Goal: Information Seeking & Learning: Learn about a topic

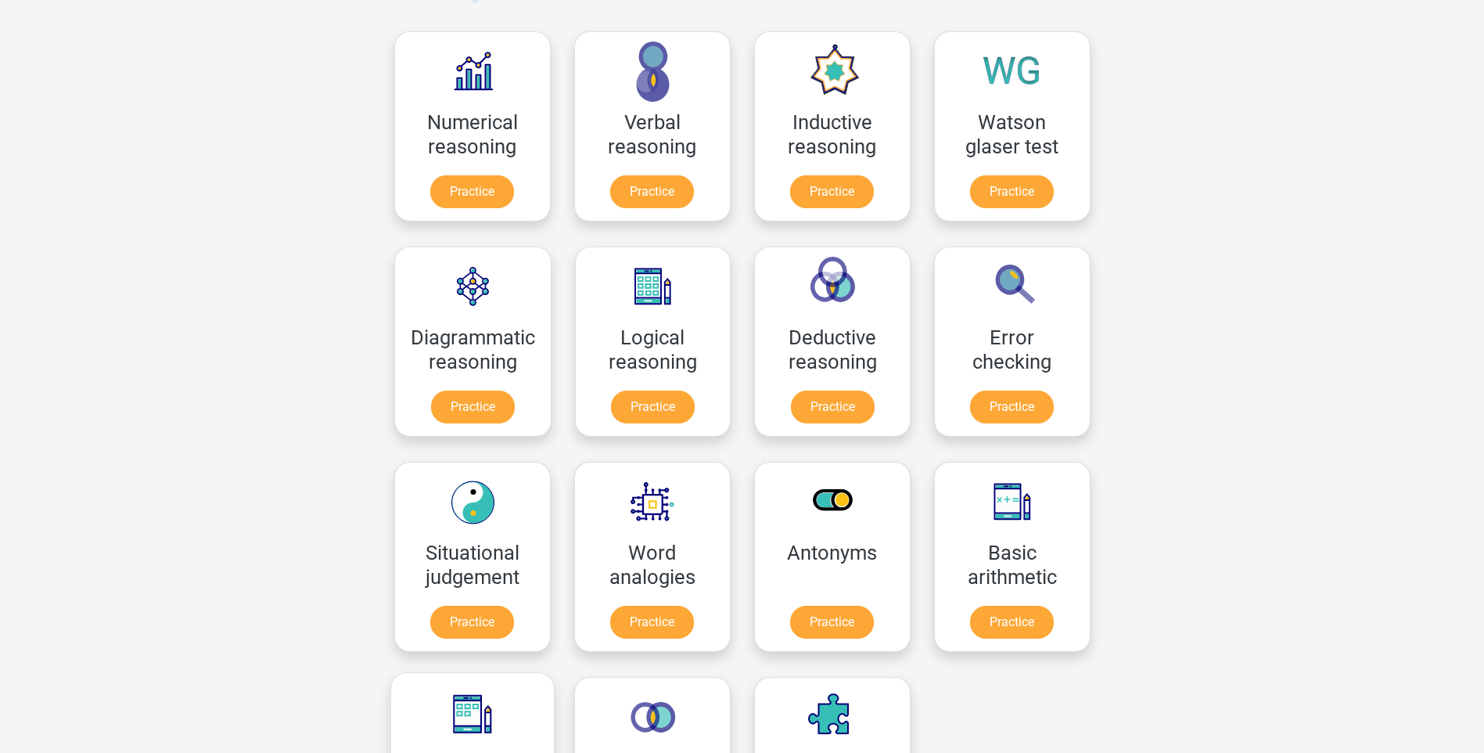
scroll to position [156, 0]
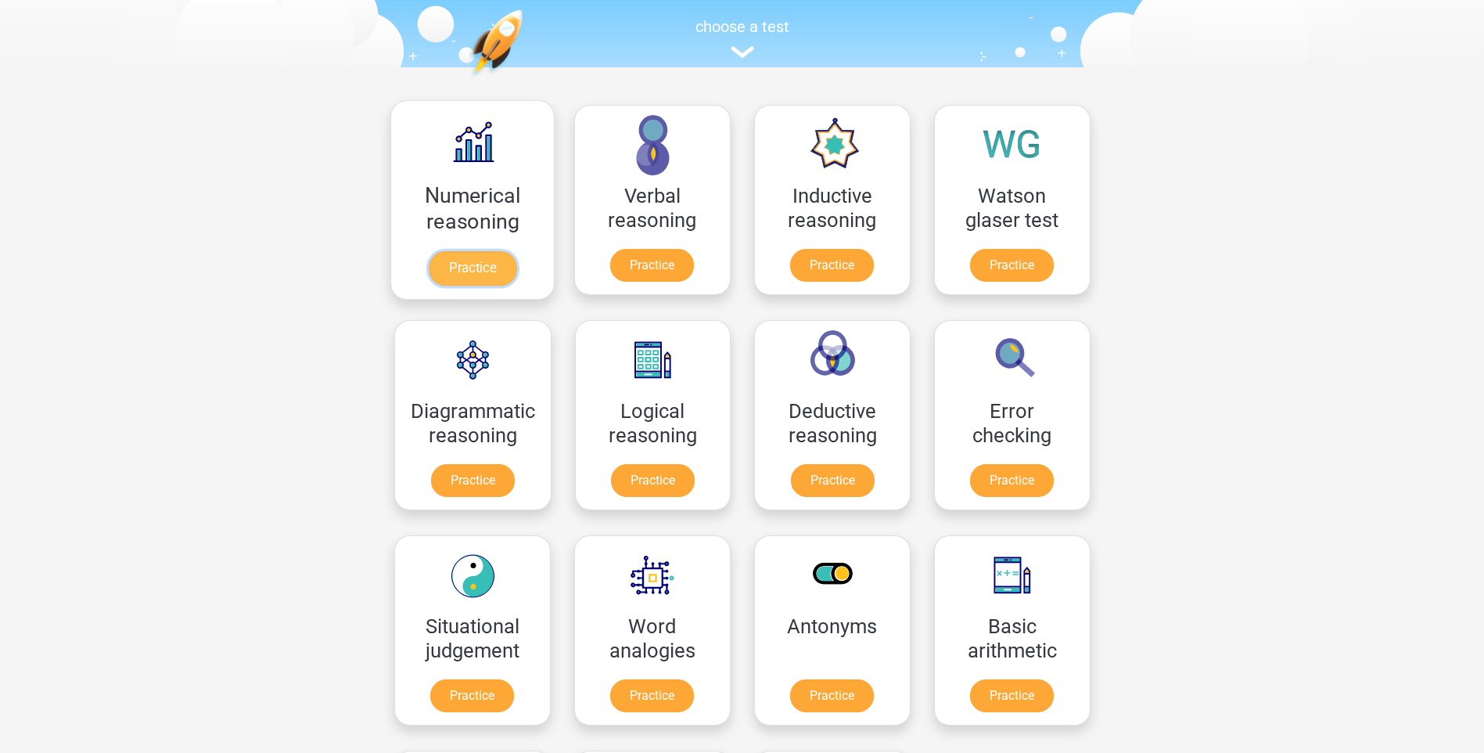
click at [462, 251] on link "Practice" at bounding box center [472, 268] width 88 height 34
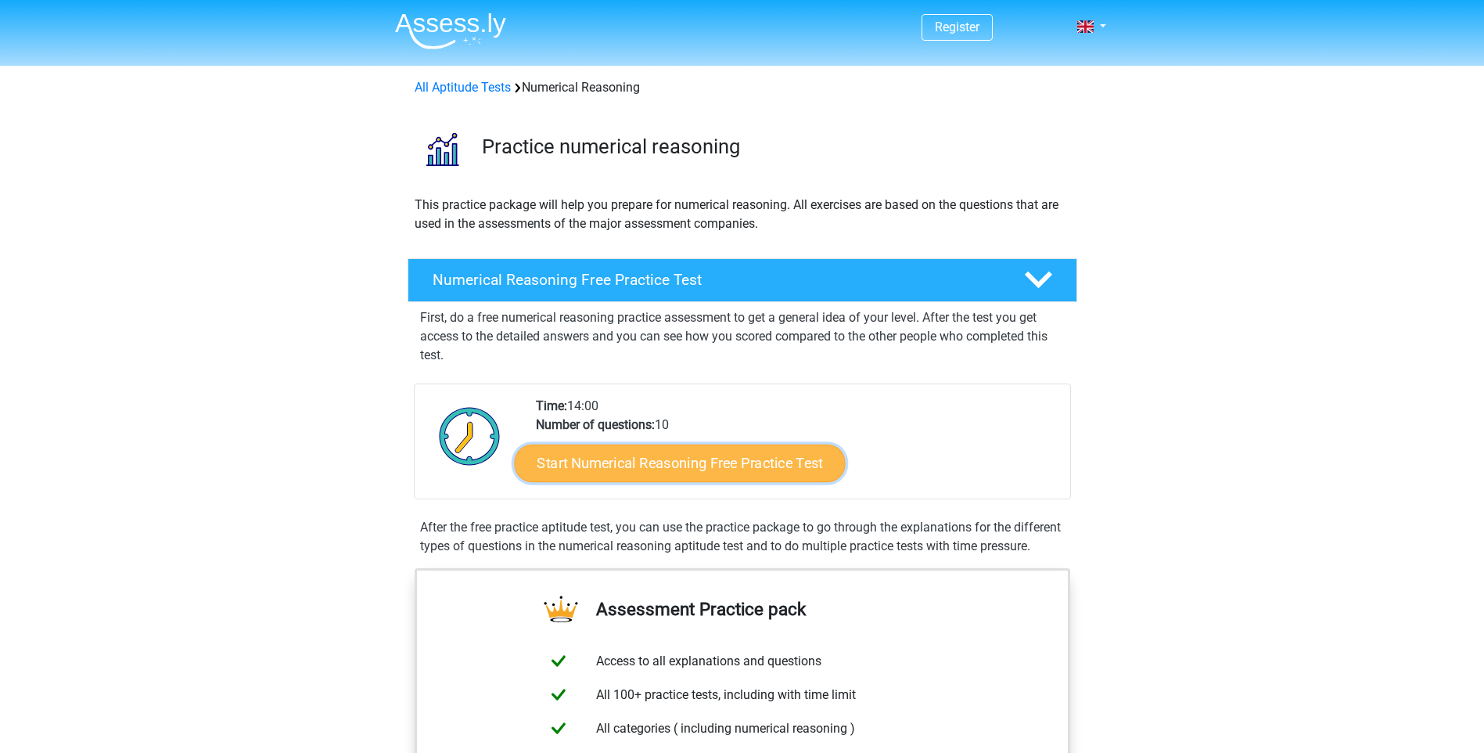
click at [676, 465] on link "Start Numerical Reasoning Free Practice Test" at bounding box center [679, 463] width 331 height 38
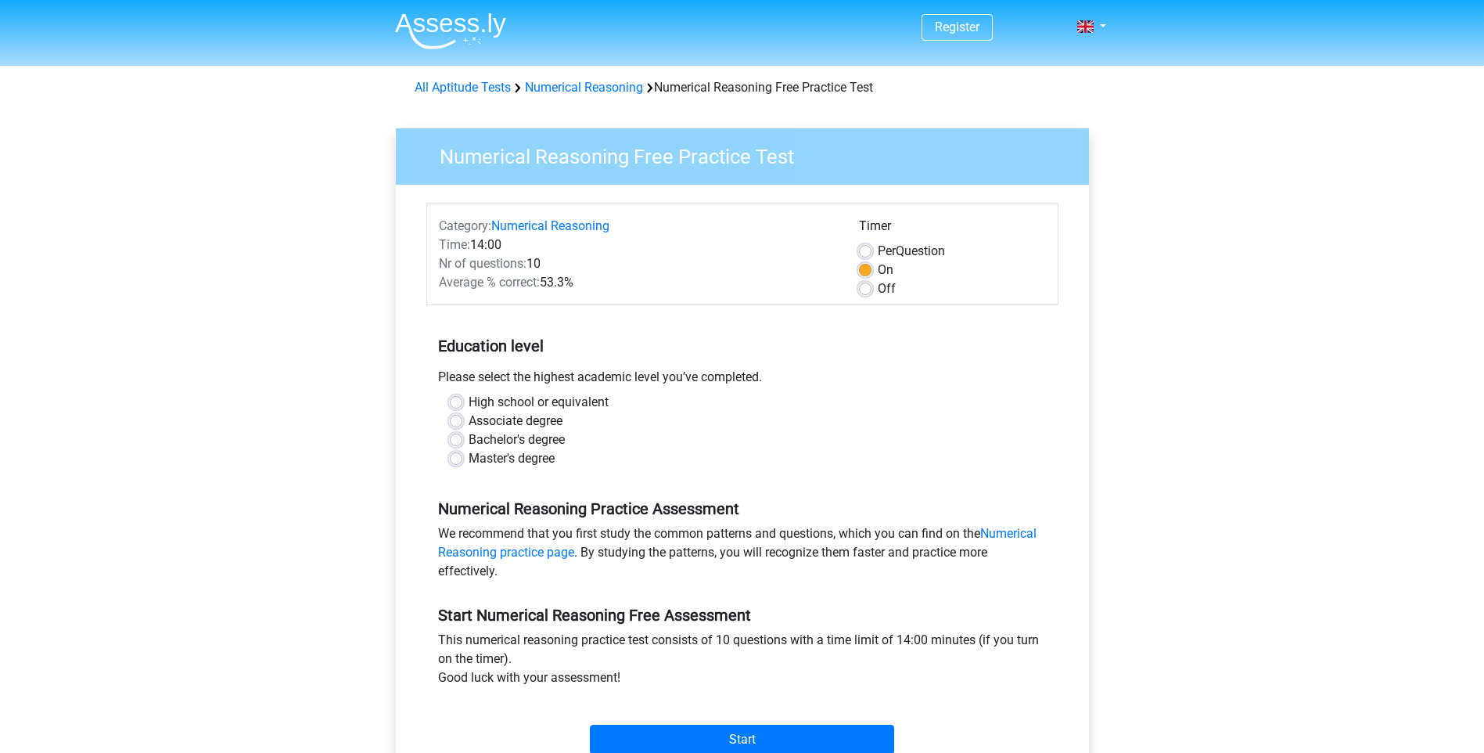
click at [537, 446] on label "Bachelor's degree" at bounding box center [517, 439] width 96 height 19
click at [462, 446] on input "Bachelor's degree" at bounding box center [456, 438] width 13 height 16
radio input "true"
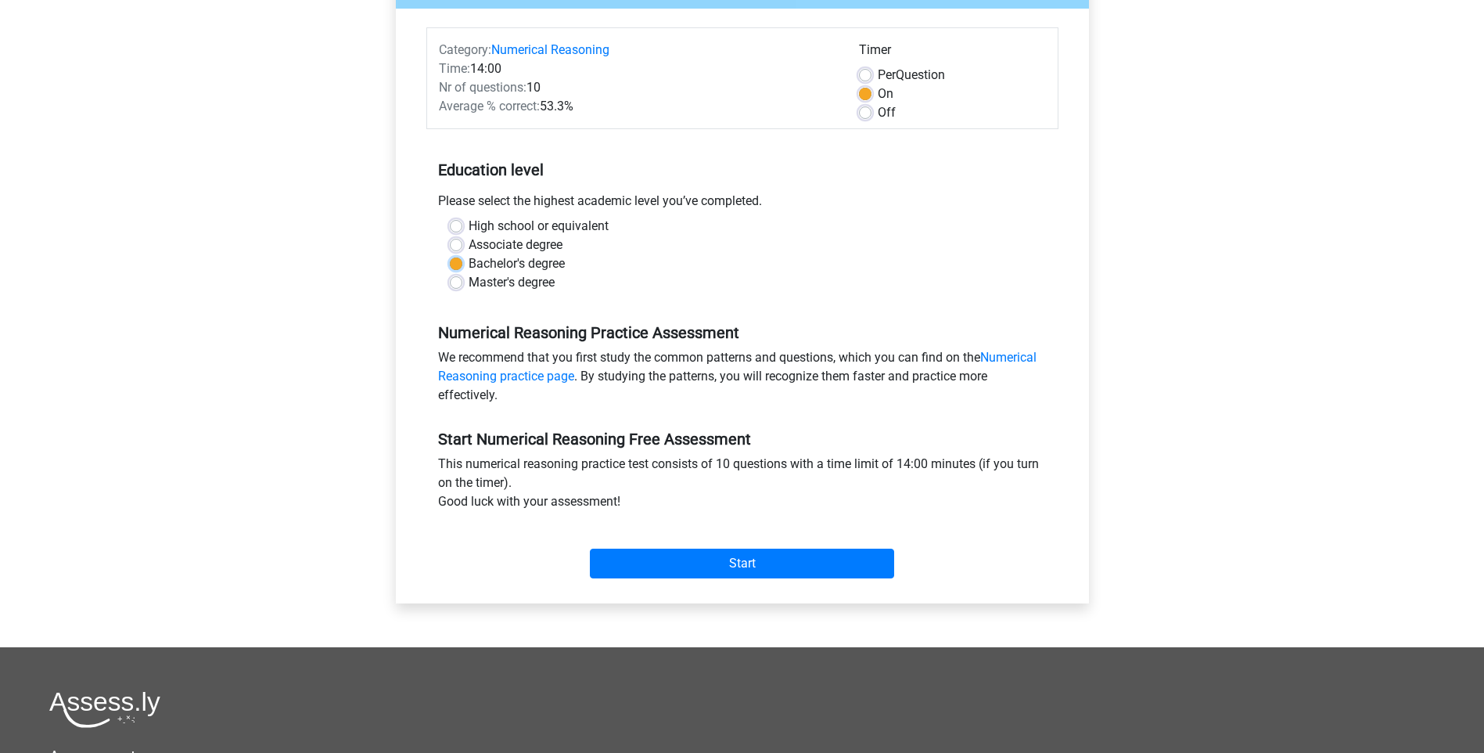
scroll to position [235, 0]
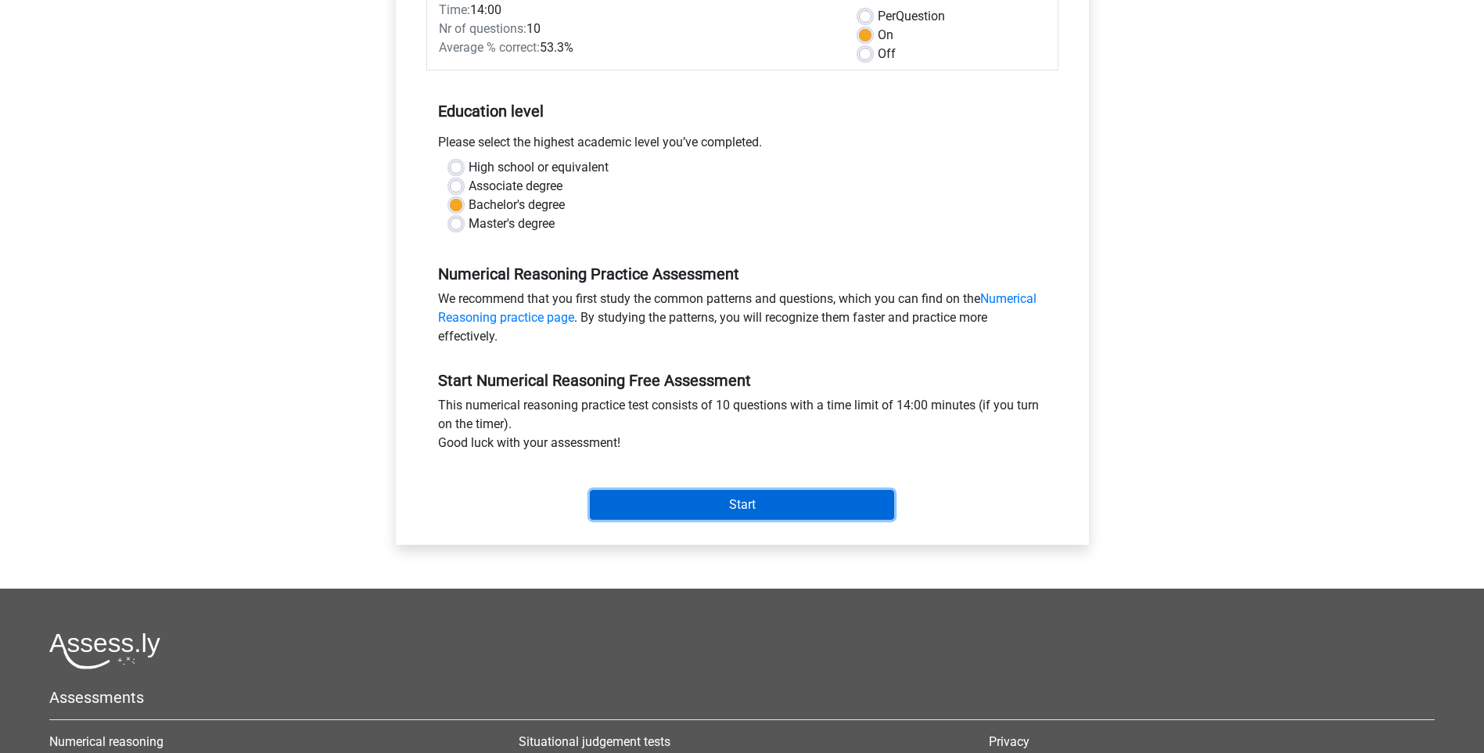
click at [650, 498] on input "Start" at bounding box center [742, 505] width 304 height 30
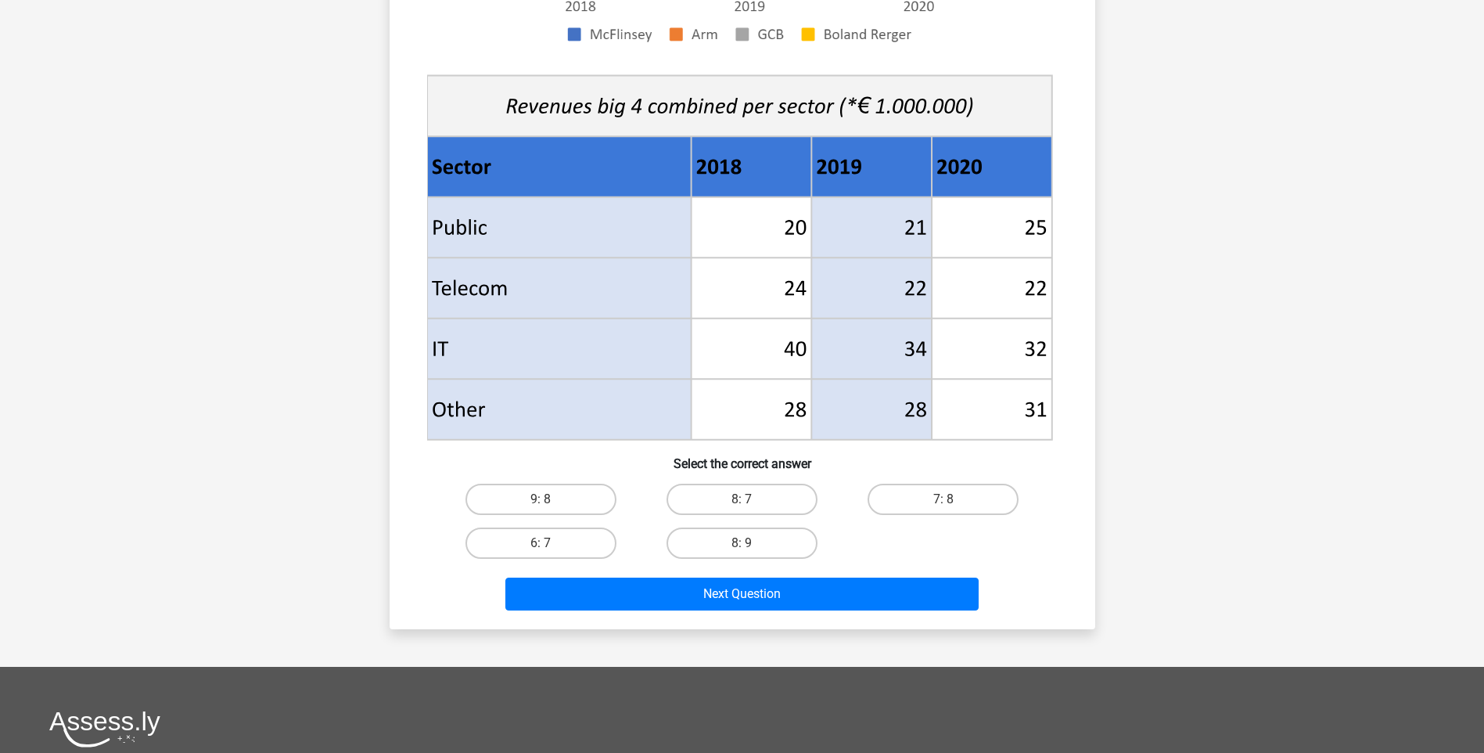
scroll to position [626, 0]
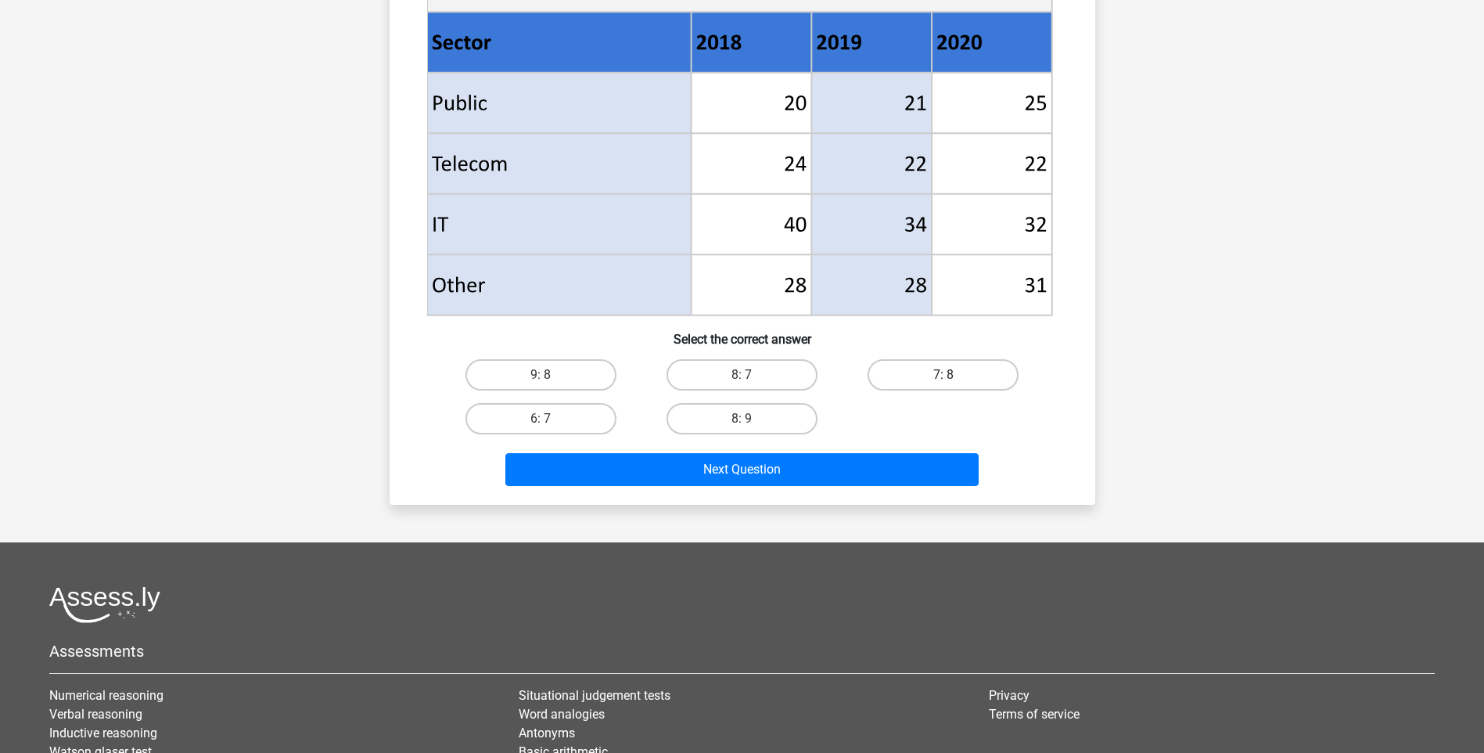
click at [1006, 383] on label "7: 8" at bounding box center [943, 374] width 151 height 31
click at [954, 383] on input "7: 8" at bounding box center [949, 380] width 10 height 10
radio input "true"
click at [757, 425] on label "8: 9" at bounding box center [742, 418] width 151 height 31
click at [752, 425] on input "8: 9" at bounding box center [747, 424] width 10 height 10
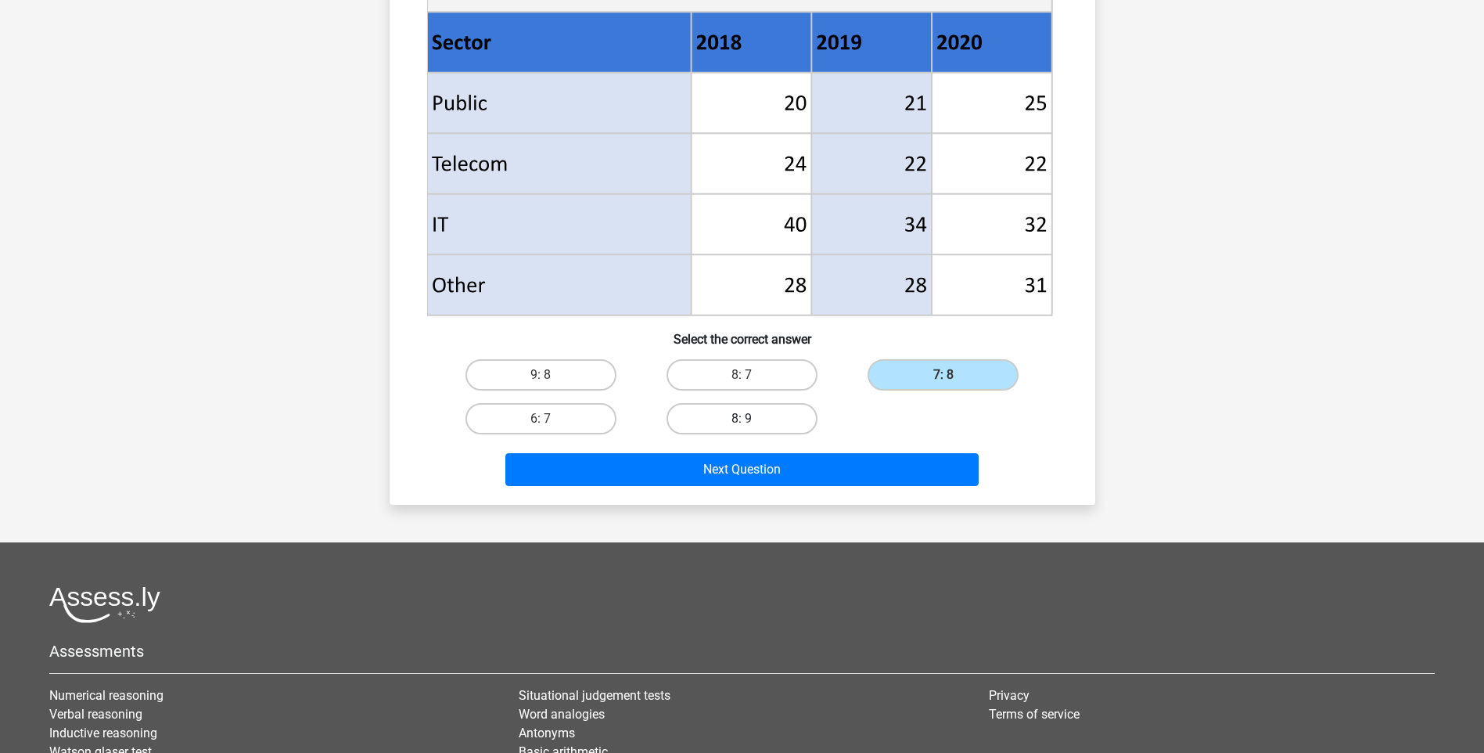
radio input "true"
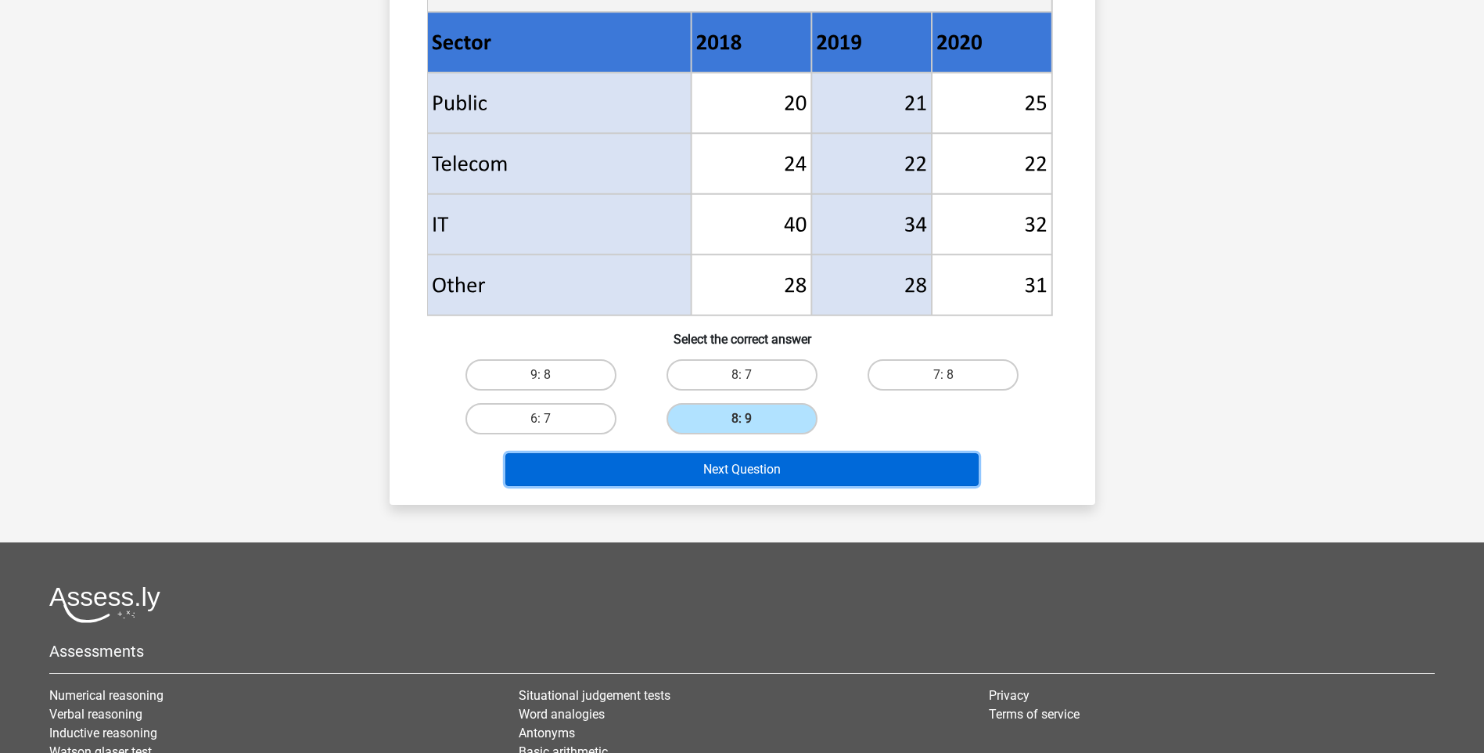
click at [712, 473] on button "Next Question" at bounding box center [741, 469] width 473 height 33
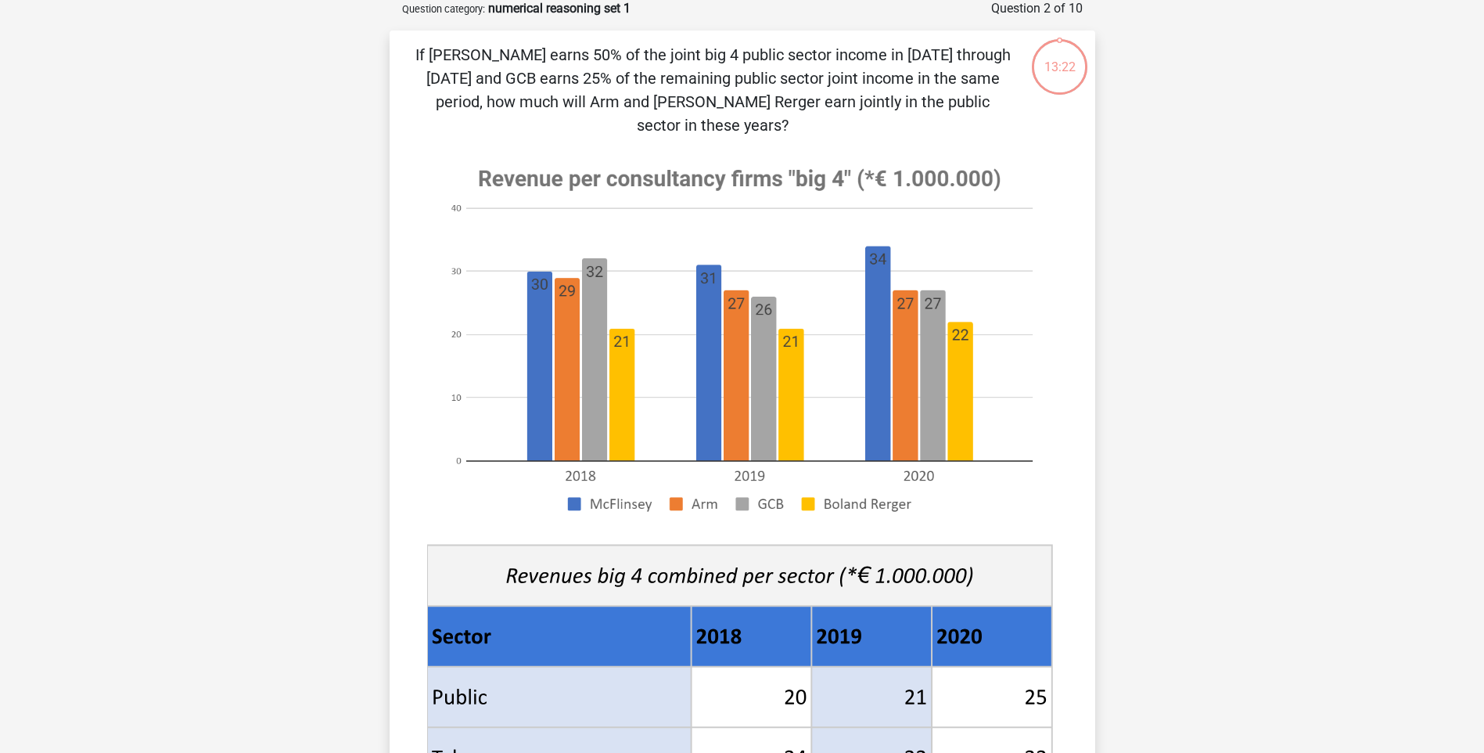
scroll to position [78, 0]
